Goal: Information Seeking & Learning: Learn about a topic

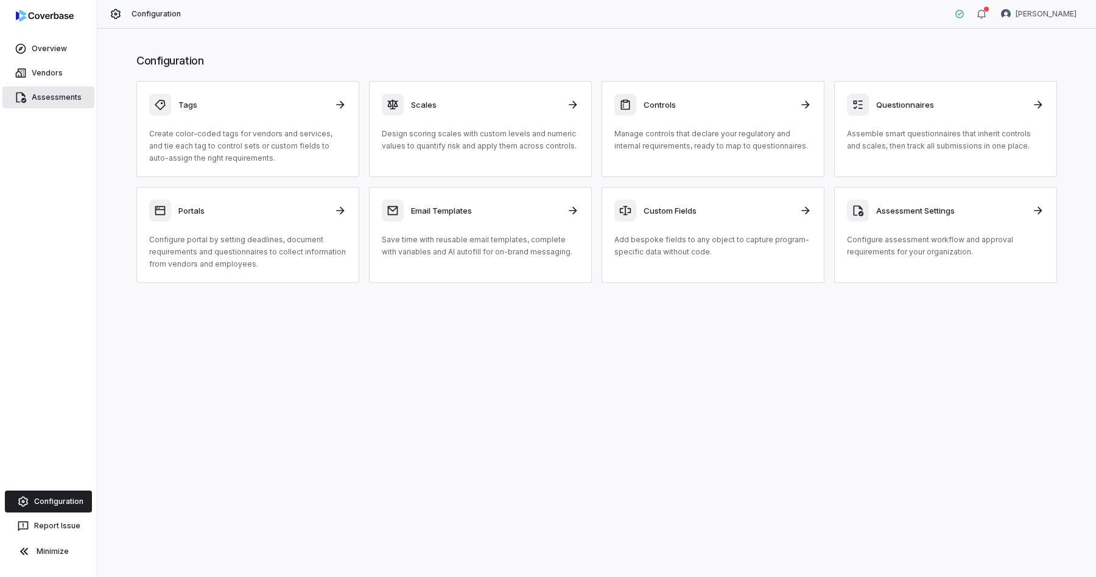
click at [50, 97] on link "Assessments" at bounding box center [48, 97] width 92 height 22
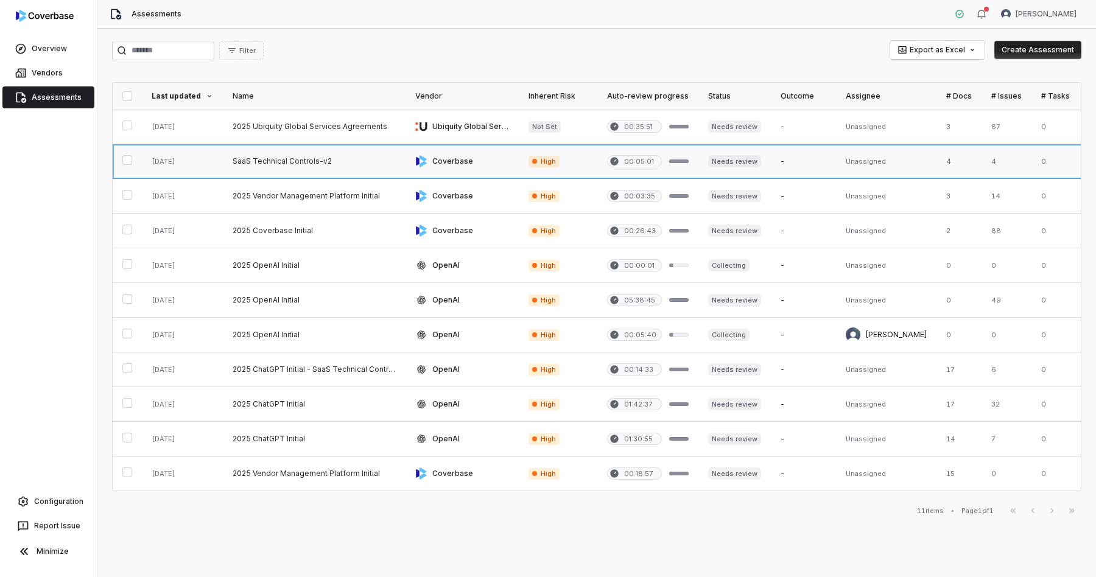
click at [337, 157] on link at bounding box center [314, 161] width 183 height 34
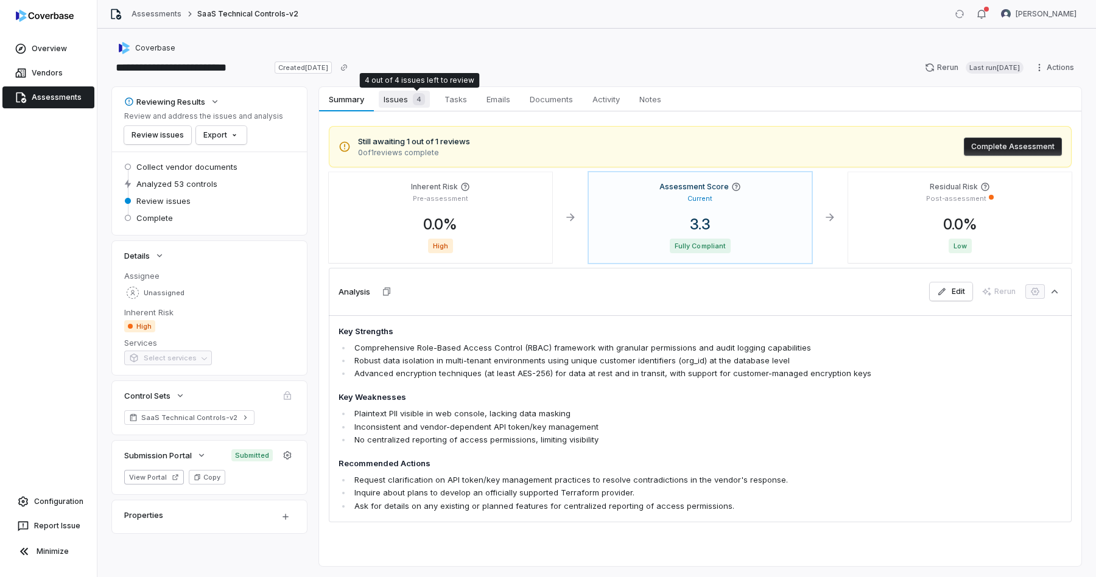
click at [408, 102] on div "4" at bounding box center [416, 99] width 17 height 12
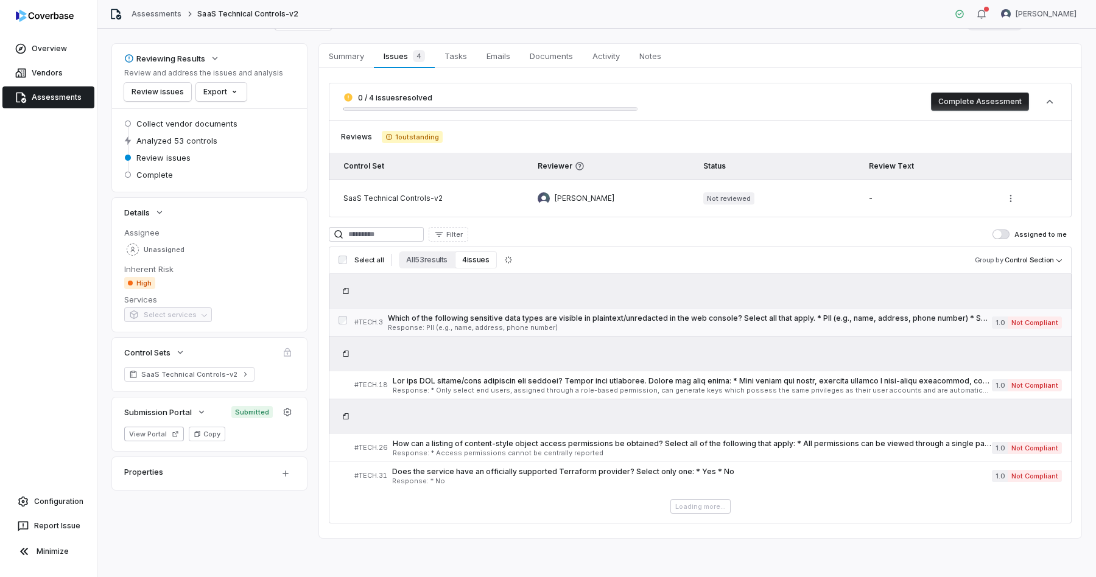
scroll to position [38, 0]
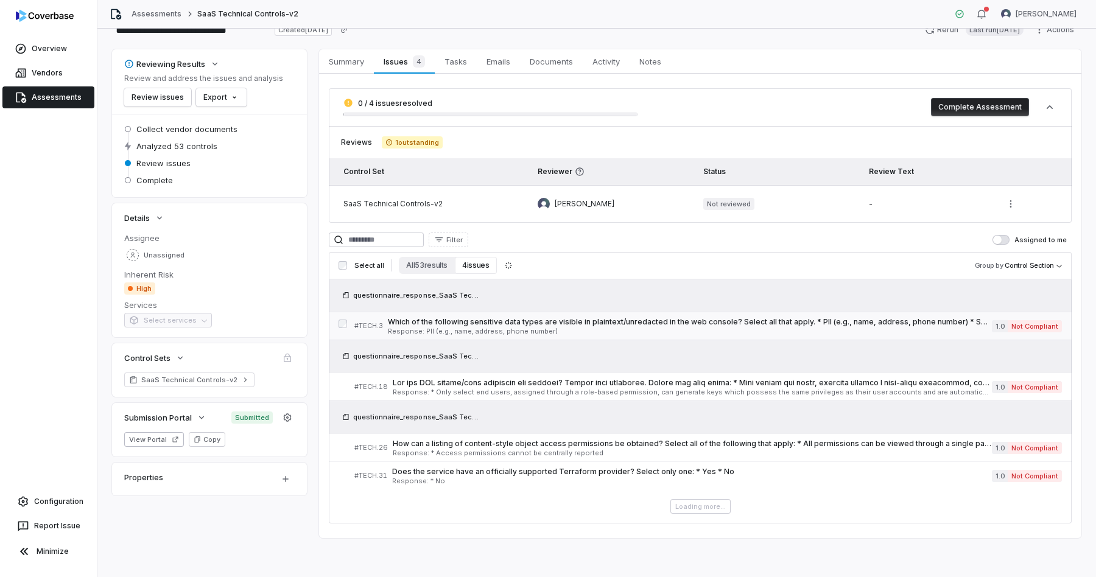
click at [669, 323] on span "Which of the following sensitive data types are visible in plaintext/unredacted…" at bounding box center [690, 322] width 604 height 10
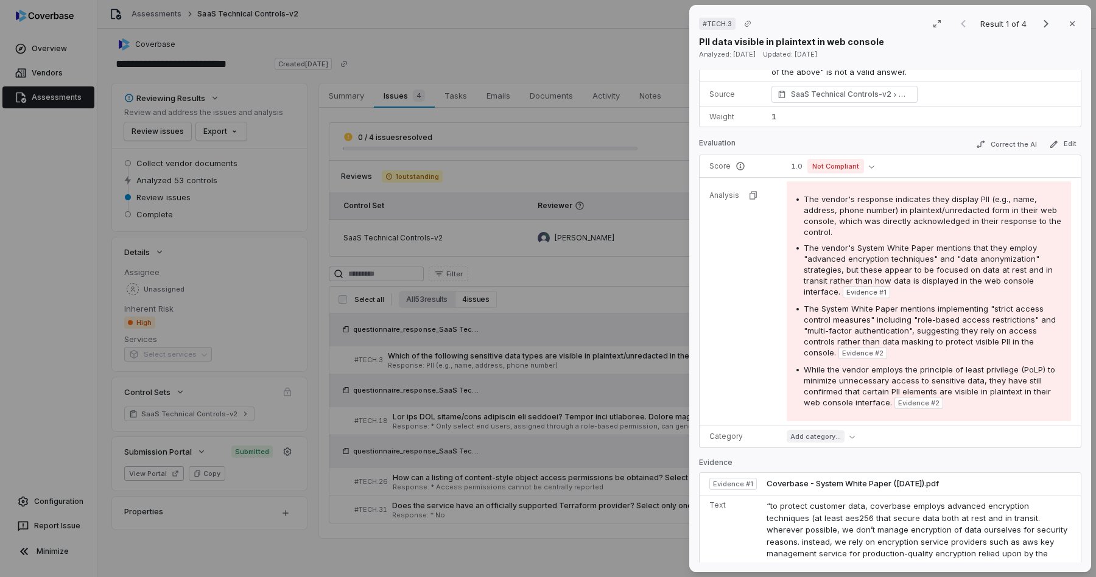
scroll to position [236, 0]
click at [599, 285] on div "# TECH.3 Result 1 of 4 Close PII data visible in plaintext in web console Analy…" at bounding box center [548, 288] width 1096 height 577
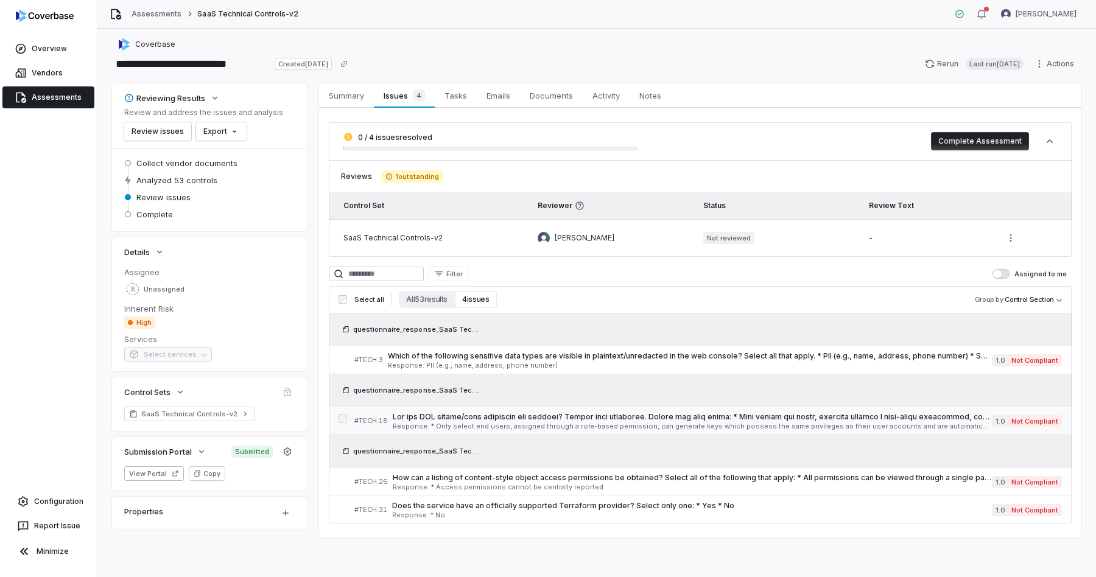
click at [701, 415] on span at bounding box center [692, 417] width 599 height 10
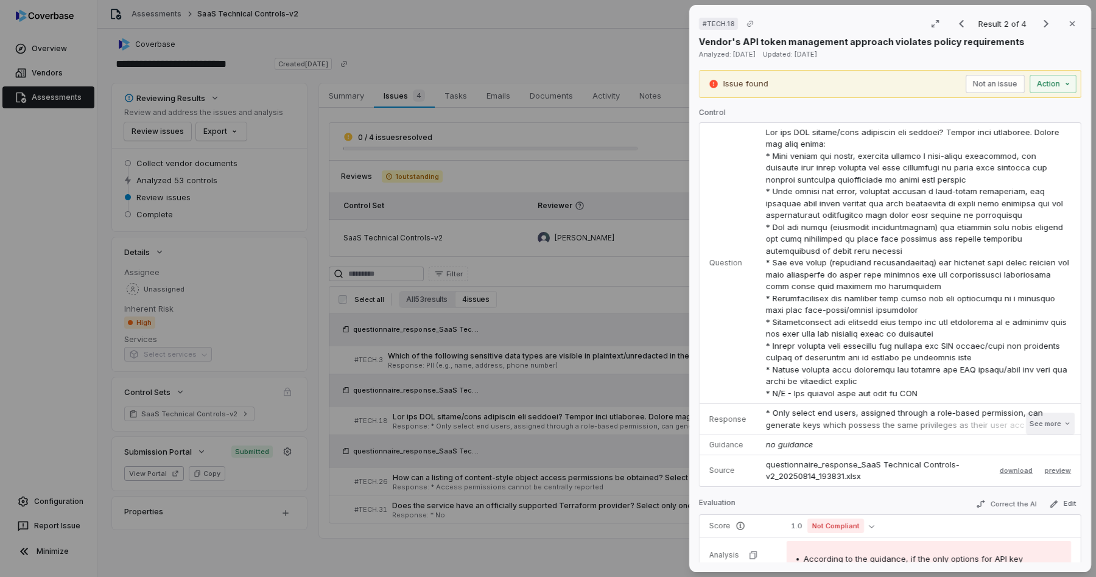
click at [1046, 420] on button "See more" at bounding box center [1050, 424] width 49 height 22
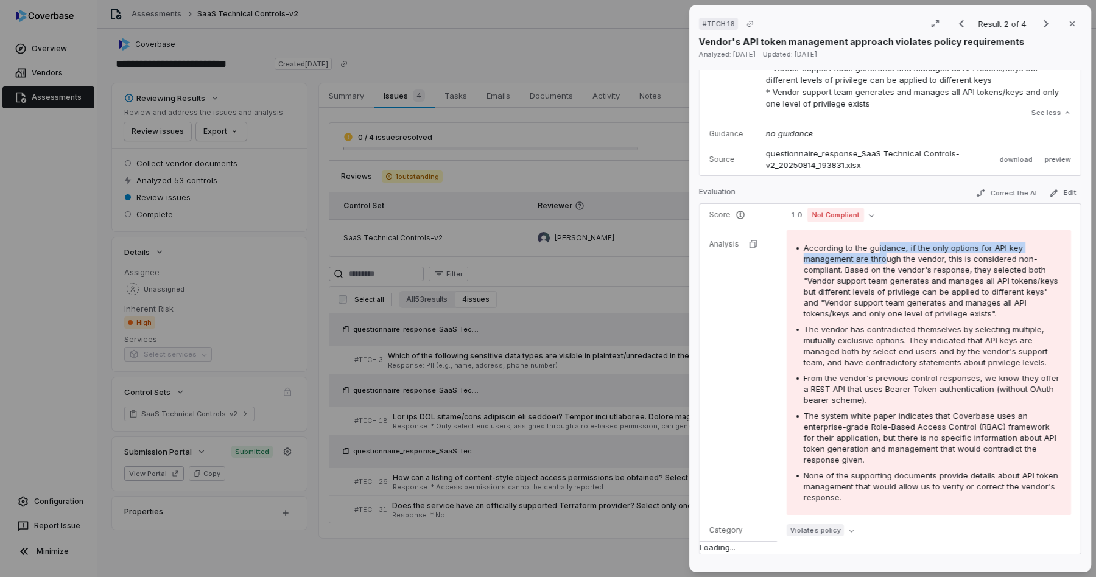
scroll to position [447, 0]
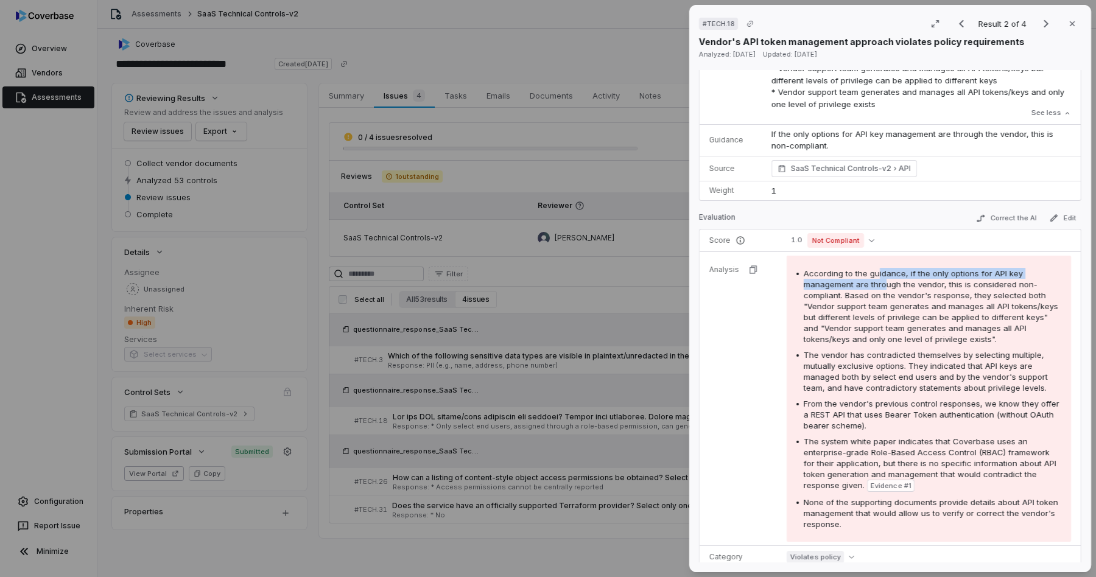
drag, startPoint x: 876, startPoint y: 248, endPoint x: 883, endPoint y: 287, distance: 40.1
click at [883, 287] on span "According to the guidance, if the only options for API key management are throu…" at bounding box center [930, 305] width 254 height 75
click at [890, 325] on span "According to the guidance, if the only options for API key management are throu…" at bounding box center [930, 305] width 254 height 75
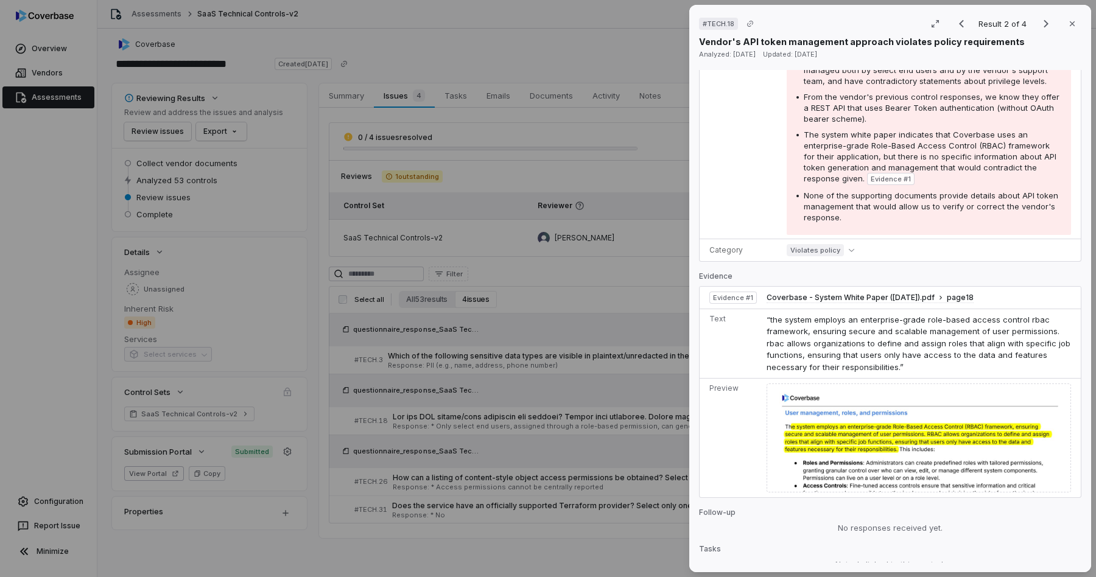
scroll to position [778, 0]
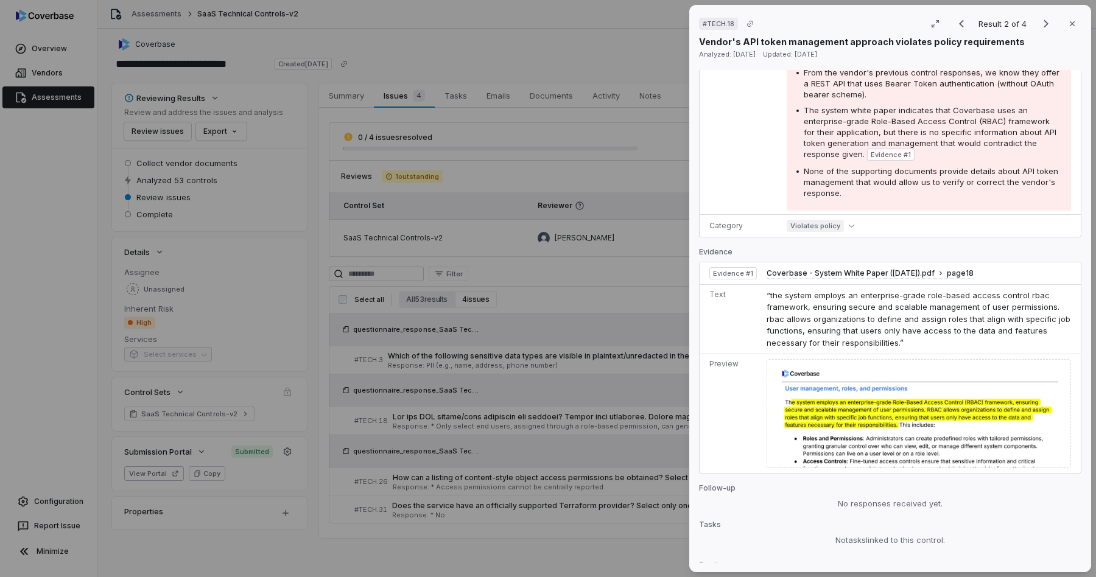
click at [674, 281] on div "# TECH.18 Result 2 of 4 Close Vendor's API token management approach violates p…" at bounding box center [548, 288] width 1096 height 577
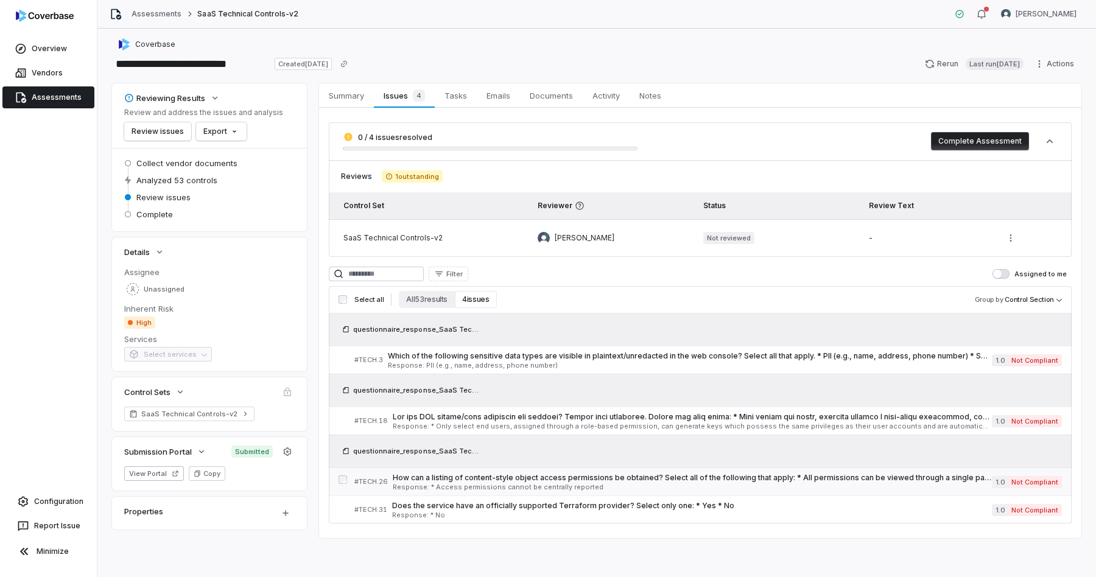
click at [634, 481] on span "How can a listing of content-style object access permissions be obtained? Selec…" at bounding box center [692, 478] width 599 height 10
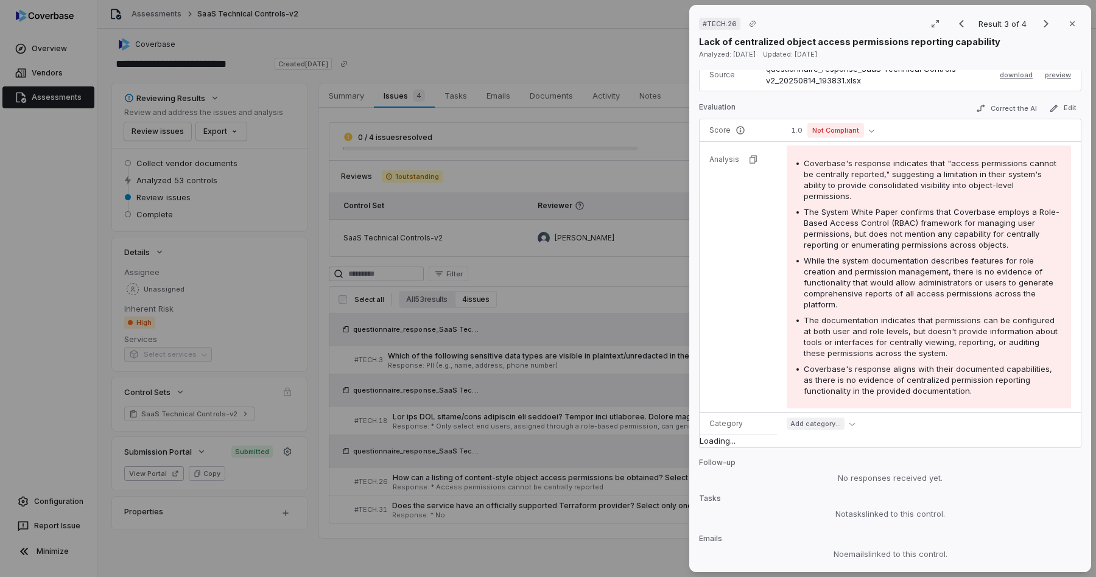
scroll to position [282, 0]
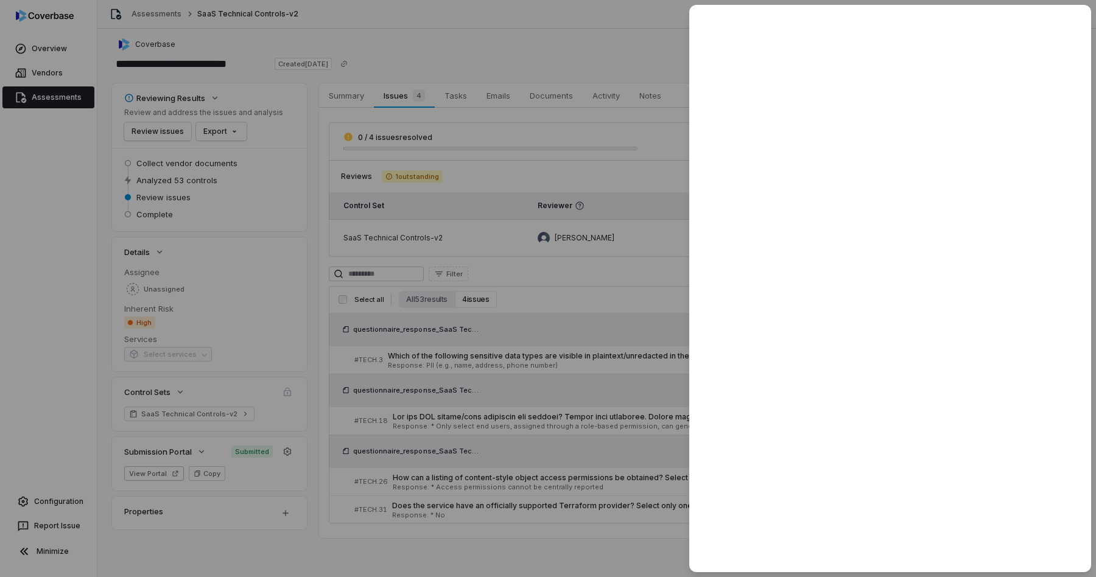
click at [600, 310] on div at bounding box center [548, 288] width 1096 height 577
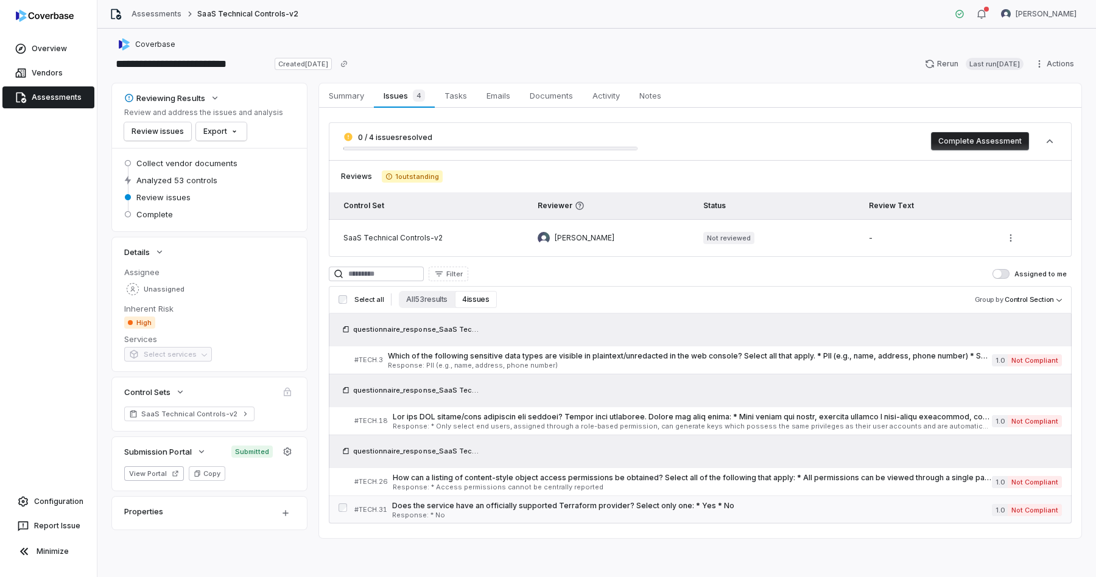
click at [623, 508] on span "Does the service have an officially supported Terraform provider? Select only o…" at bounding box center [692, 506] width 600 height 10
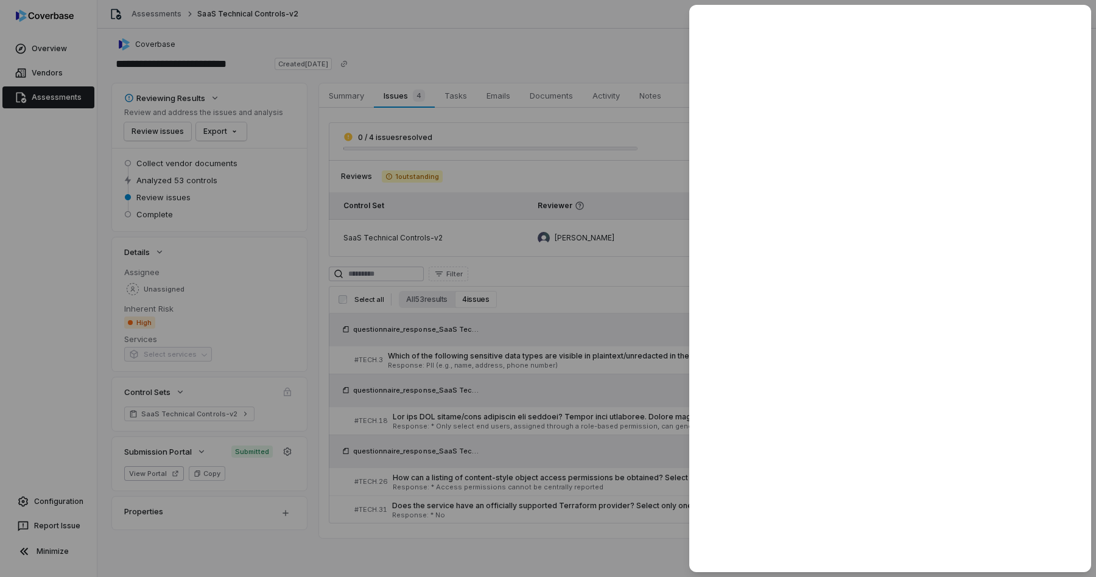
click at [556, 307] on div at bounding box center [548, 288] width 1096 height 577
